Goal: Navigation & Orientation: Understand site structure

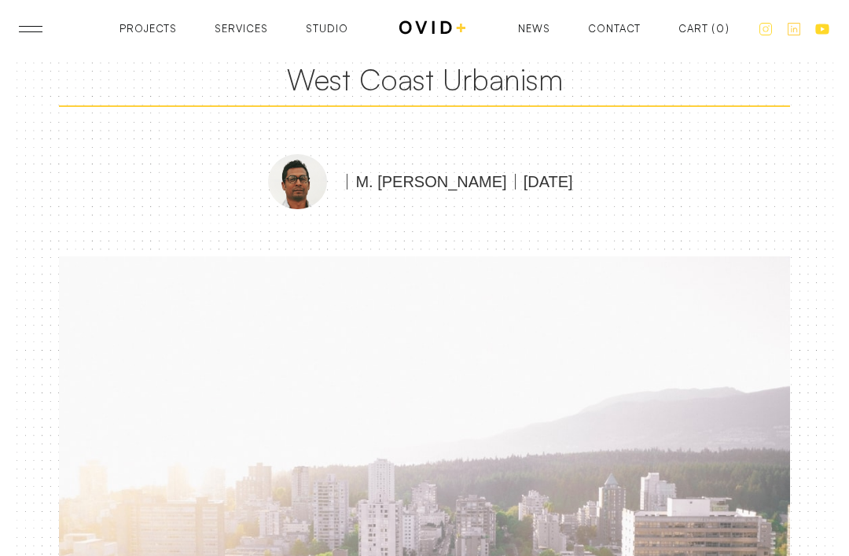
click at [28, 26] on link at bounding box center [31, 29] width 24 height 6
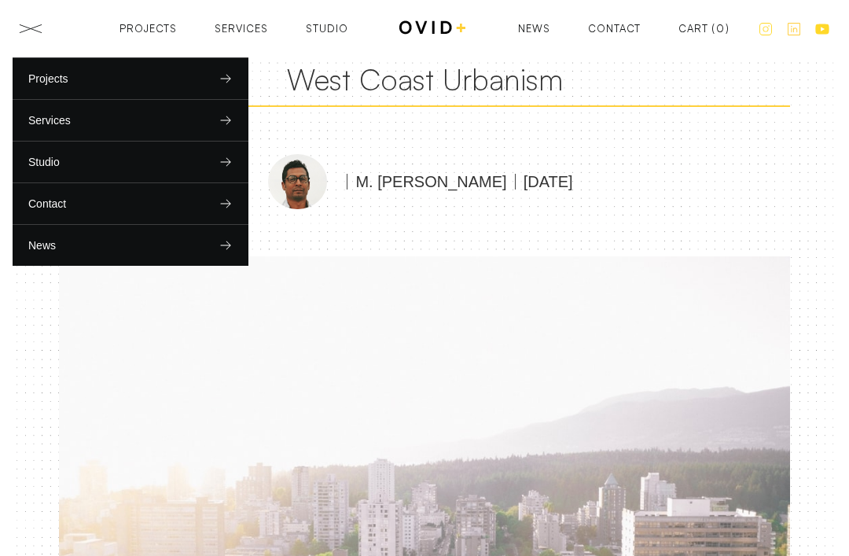
click at [187, 322] on img at bounding box center [424, 499] width 731 height 487
click at [668, 154] on div "M. Corbin Jones February 20, 2023" at bounding box center [424, 182] width 731 height 56
click at [625, 27] on div "Contact" at bounding box center [614, 32] width 53 height 10
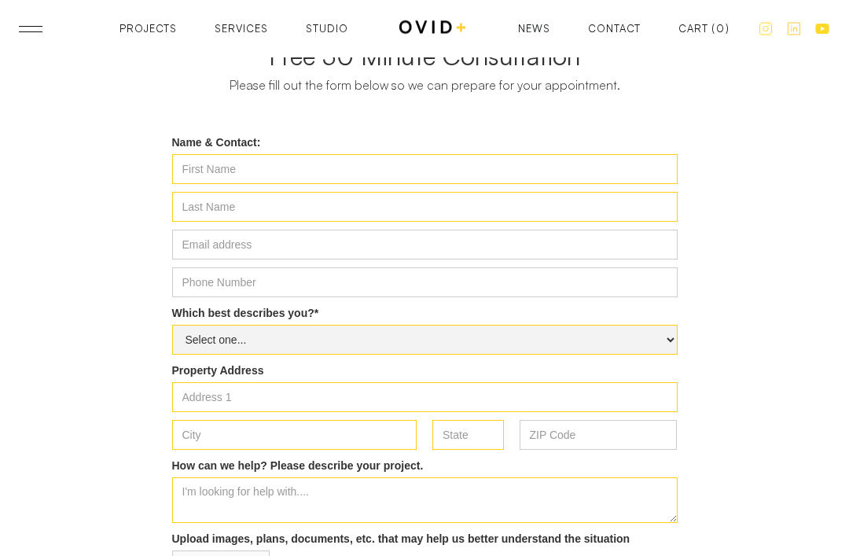
scroll to position [518, 0]
click at [328, 25] on div "Studio" at bounding box center [327, 29] width 42 height 10
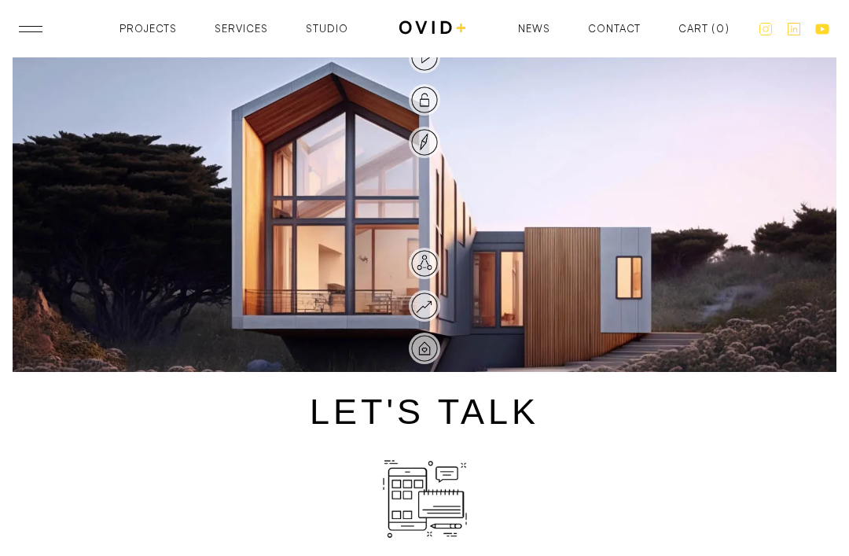
click at [240, 31] on div "Services" at bounding box center [241, 29] width 53 height 10
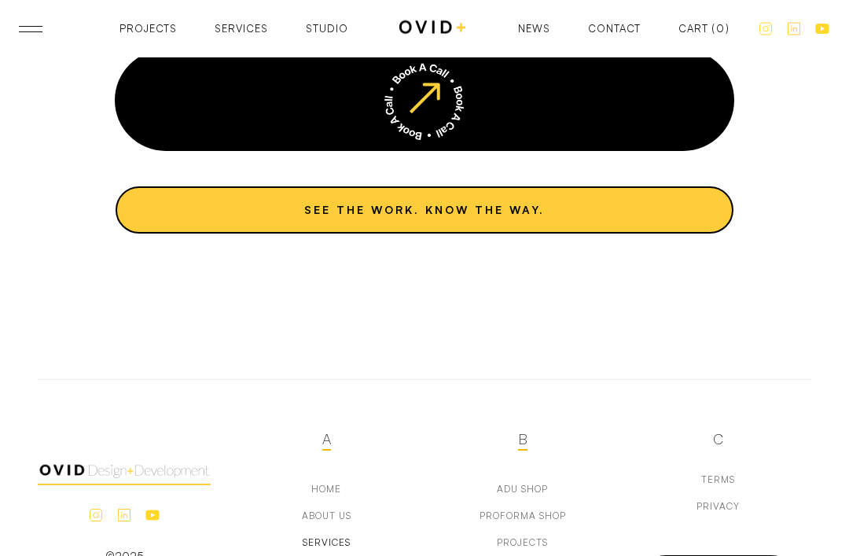
scroll to position [5230, 0]
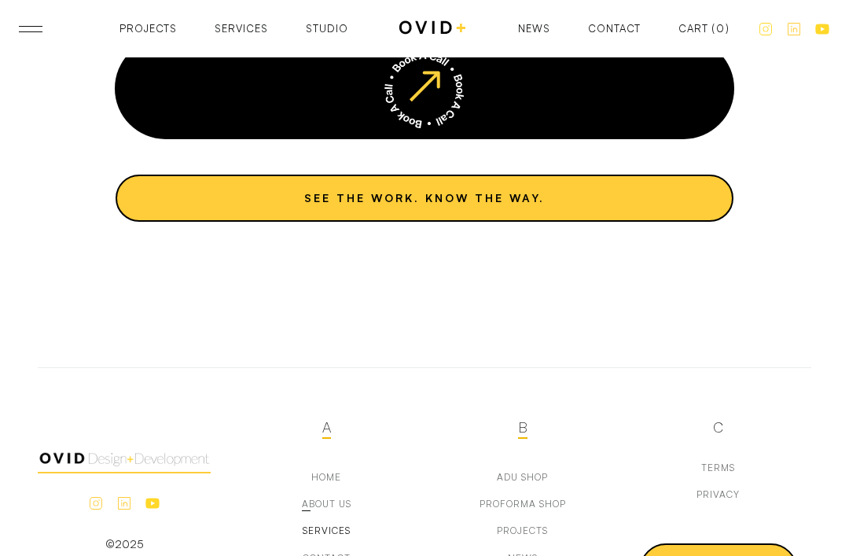
click at [333, 498] on div "about us" at bounding box center [327, 503] width 50 height 11
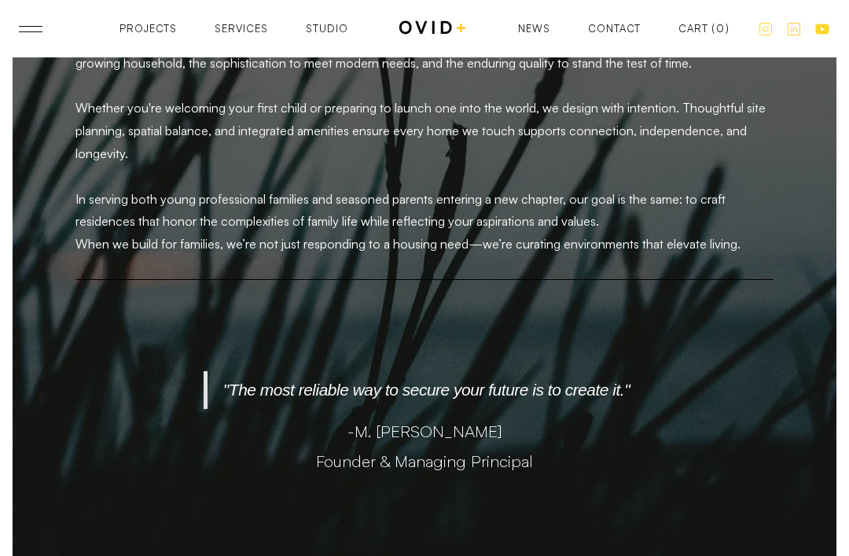
scroll to position [4781, 0]
